Goal: Check status: Check status

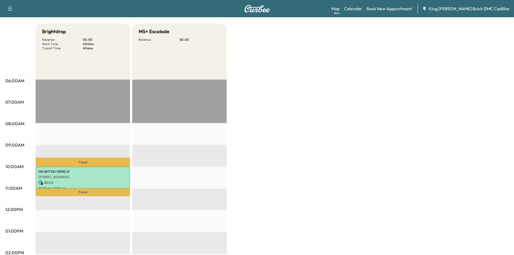
scroll to position [81, 0]
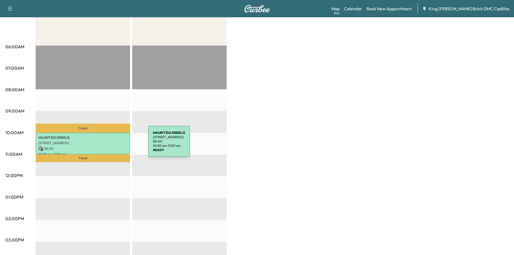
click at [106, 144] on div "[PERSON_NAME] [STREET_ADDRESS] $ 0.00 10:00 am - 11:00 am" at bounding box center [83, 144] width 94 height 22
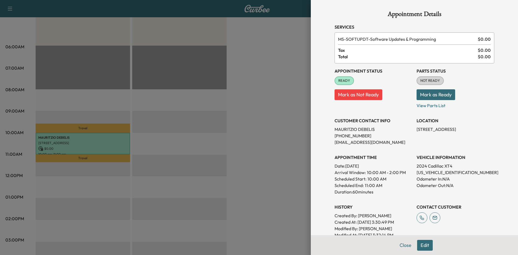
click at [274, 62] on div at bounding box center [259, 127] width 518 height 255
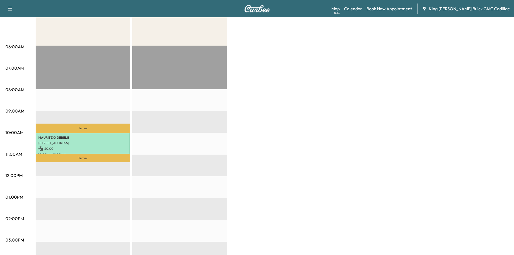
scroll to position [54, 0]
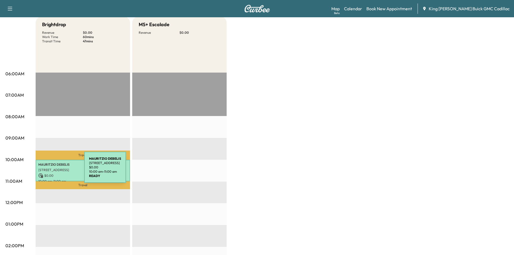
click at [44, 170] on p "[STREET_ADDRESS]" at bounding box center [82, 170] width 89 height 4
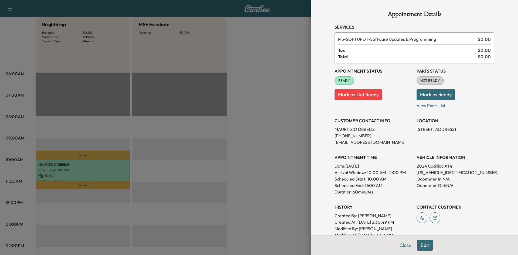
click at [290, 79] on div at bounding box center [259, 127] width 518 height 255
